Goal: Task Accomplishment & Management: Manage account settings

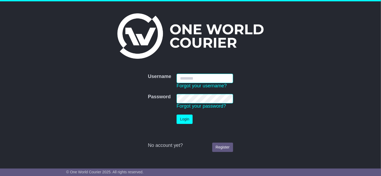
type input "**********"
click at [184, 121] on button "Login" at bounding box center [184, 119] width 16 height 9
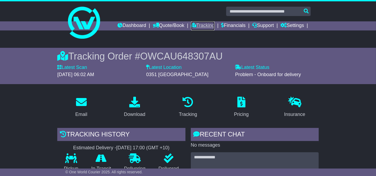
click at [201, 27] on link "Tracking" at bounding box center [203, 25] width 24 height 9
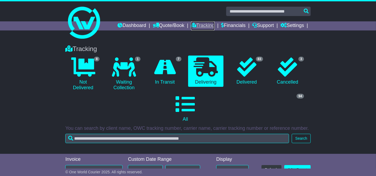
click at [209, 27] on link "Tracking" at bounding box center [203, 25] width 24 height 9
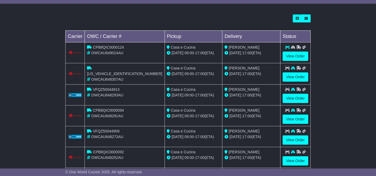
scroll to position [191, 0]
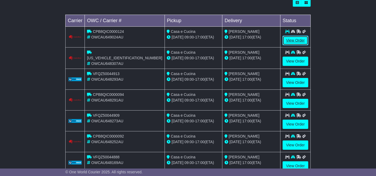
click at [295, 43] on link "View Order" at bounding box center [296, 40] width 26 height 9
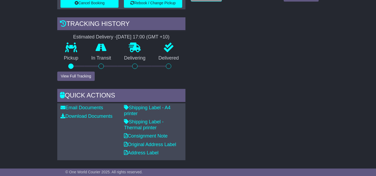
scroll to position [174, 0]
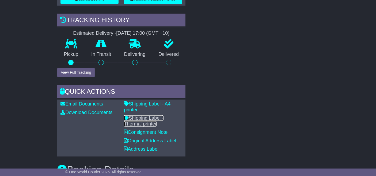
click at [163, 116] on link "Shipping Label - Thermal printer" at bounding box center [144, 121] width 40 height 11
click at [199, 81] on div "RECENT CHAT Loading... No messages Attach file..." at bounding box center [254, 47] width 133 height 220
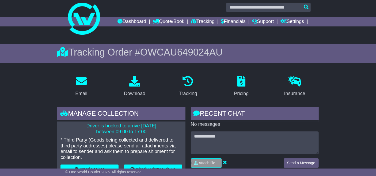
scroll to position [0, 0]
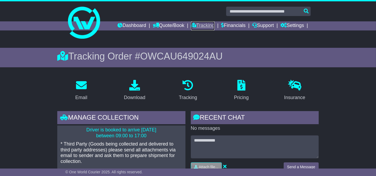
click at [207, 26] on link "Tracking" at bounding box center [203, 25] width 24 height 9
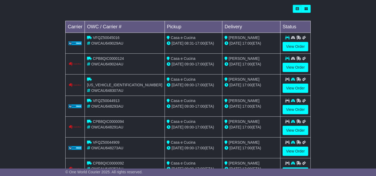
scroll to position [181, 0]
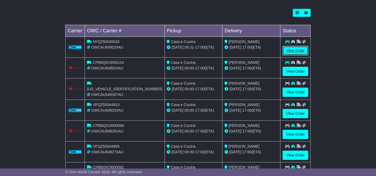
click at [300, 51] on link "View Order" at bounding box center [296, 50] width 26 height 9
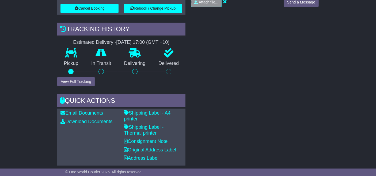
scroll to position [206, 0]
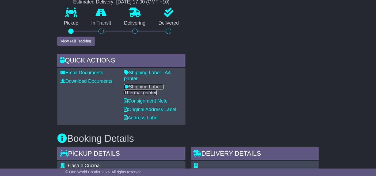
click at [163, 84] on link "Shipping Label - Thermal printer" at bounding box center [144, 89] width 40 height 11
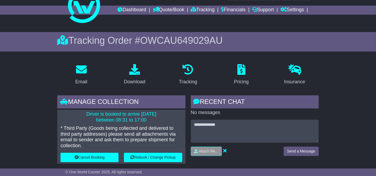
scroll to position [0, 0]
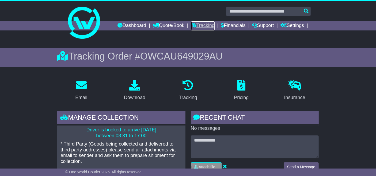
click at [203, 28] on link "Tracking" at bounding box center [203, 25] width 24 height 9
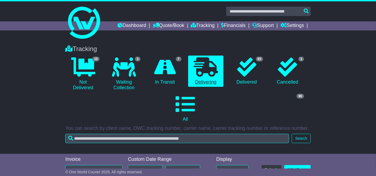
click at [195, 69] on icon at bounding box center [206, 67] width 24 height 19
click at [207, 26] on link "Tracking" at bounding box center [203, 25] width 24 height 9
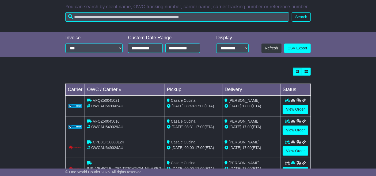
scroll to position [123, 0]
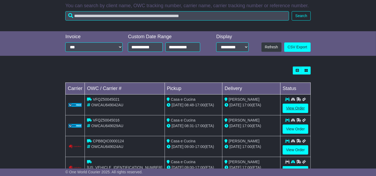
click at [294, 111] on link "View Order" at bounding box center [296, 108] width 26 height 9
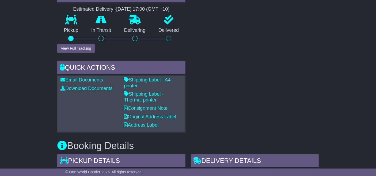
scroll to position [200, 0]
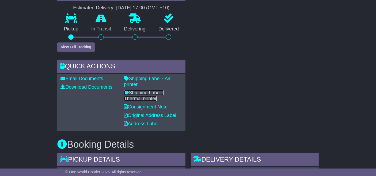
click at [163, 90] on link "Shipping Label - Thermal printer" at bounding box center [144, 95] width 40 height 11
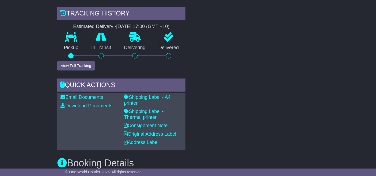
scroll to position [0, 0]
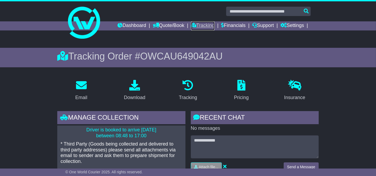
click at [201, 27] on link "Tracking" at bounding box center [203, 25] width 24 height 9
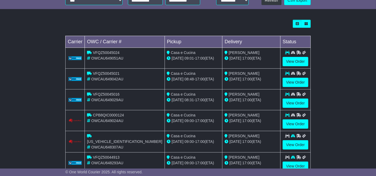
scroll to position [201, 0]
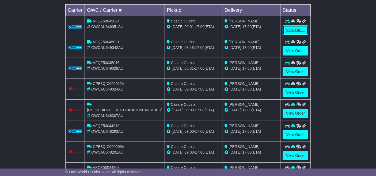
click at [298, 31] on link "View Order" at bounding box center [296, 29] width 26 height 9
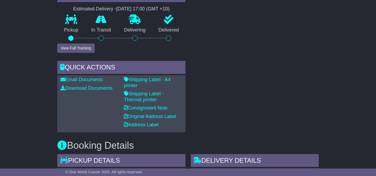
scroll to position [207, 0]
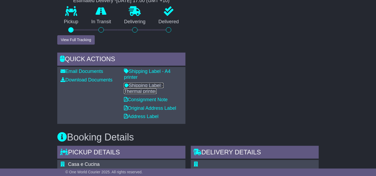
click at [163, 83] on link "Shipping Label - Thermal printer" at bounding box center [144, 88] width 40 height 11
click at [200, 65] on div "RECENT CHAT Loading... No messages Attach file..." at bounding box center [254, 14] width 133 height 220
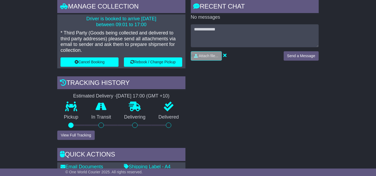
scroll to position [0, 0]
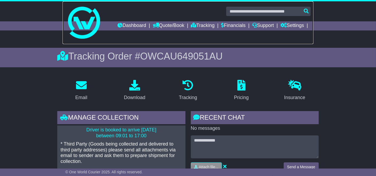
click at [188, 43] on link at bounding box center [188, 22] width 251 height 43
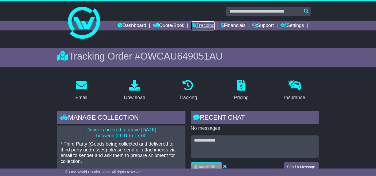
click at [206, 26] on link "Tracking" at bounding box center [203, 25] width 24 height 9
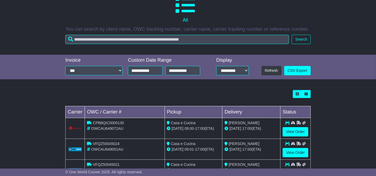
scroll to position [132, 0]
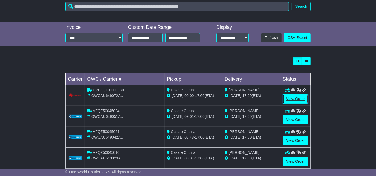
click at [291, 102] on link "View Order" at bounding box center [296, 98] width 26 height 9
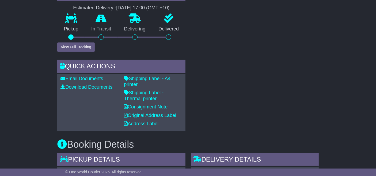
scroll to position [197, 0]
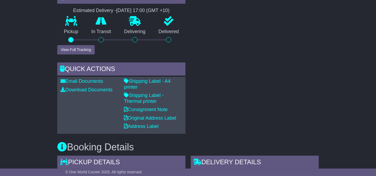
click at [173, 93] on p "Shipping Label - Thermal printer" at bounding box center [153, 99] width 58 height 12
click at [184, 43] on div "Tracking history Estimated Delivery - [DATE] 17:00 (GMT +10) Pickup In Transit …" at bounding box center [121, 23] width 128 height 64
click at [163, 93] on link "Shipping Label - Thermal printer" at bounding box center [144, 98] width 40 height 11
